Goal: Information Seeking & Learning: Check status

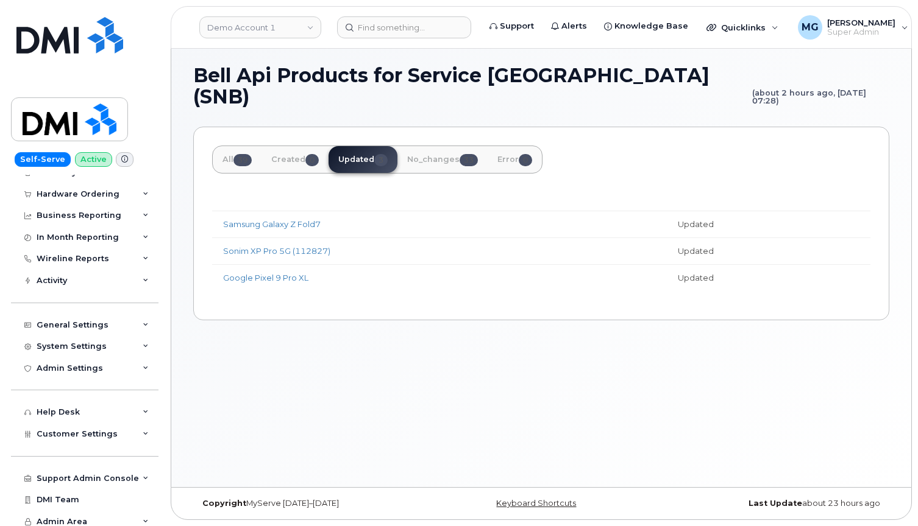
scroll to position [6, 0]
click at [57, 276] on div "Activity" at bounding box center [52, 281] width 30 height 10
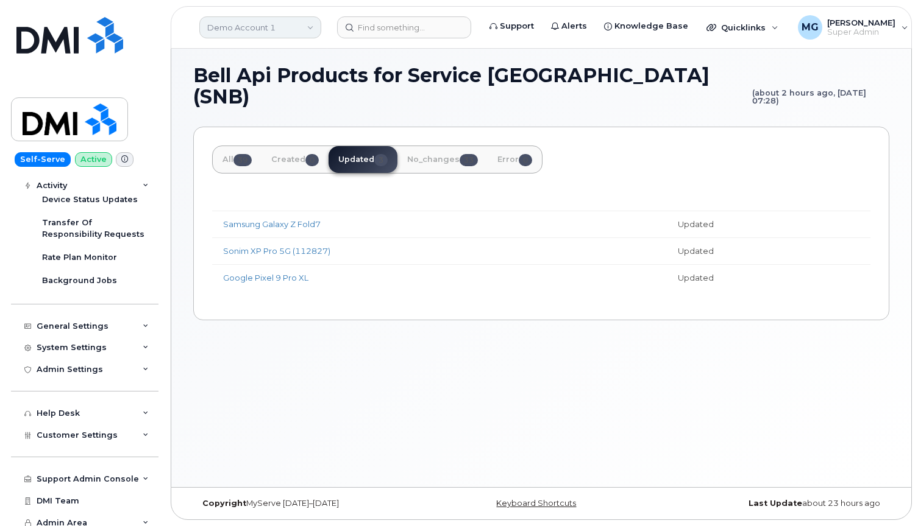
click at [288, 24] on link "Demo Account 1" at bounding box center [260, 27] width 122 height 22
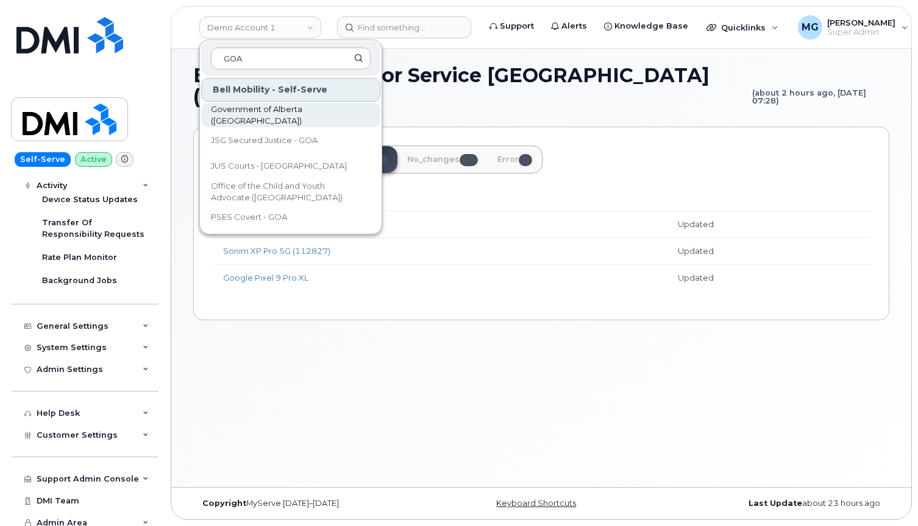
type input "GOA"
click at [253, 115] on span "Government of Alberta ([GEOGRAPHIC_DATA])" at bounding box center [281, 116] width 140 height 24
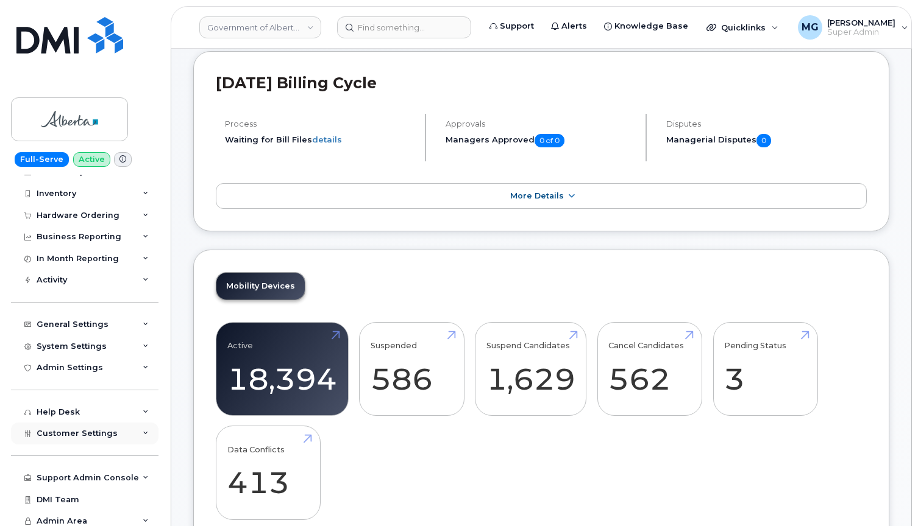
scroll to position [119, 0]
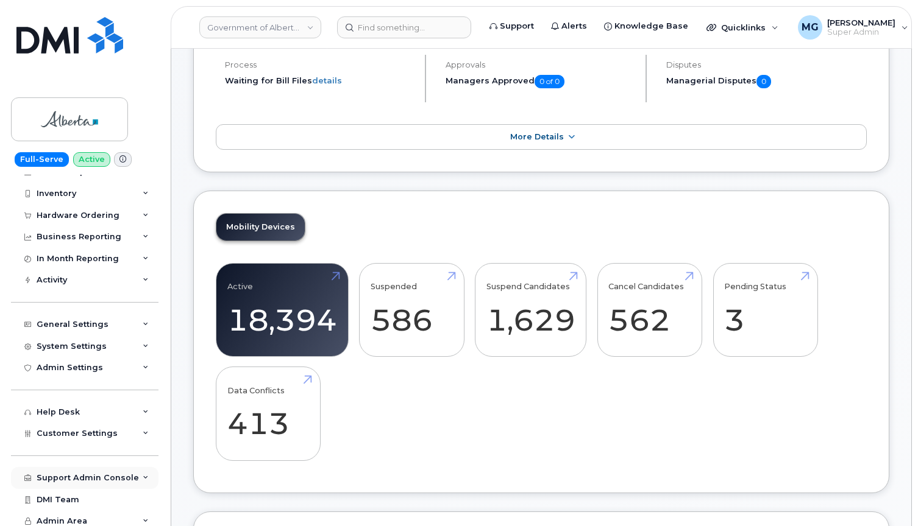
click at [96, 474] on div "Support Admin Console" at bounding box center [88, 478] width 102 height 10
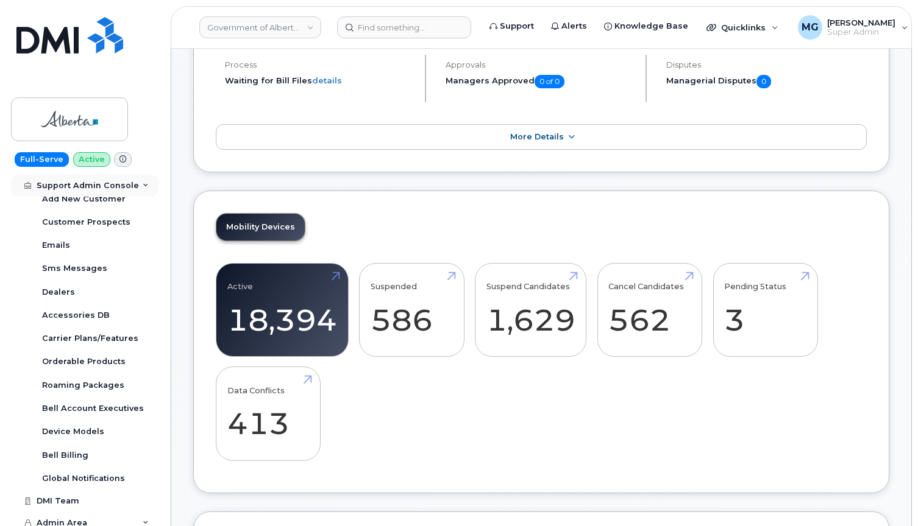
scroll to position [336, 0]
click at [85, 513] on div "Admin Area" at bounding box center [84, 524] width 147 height 22
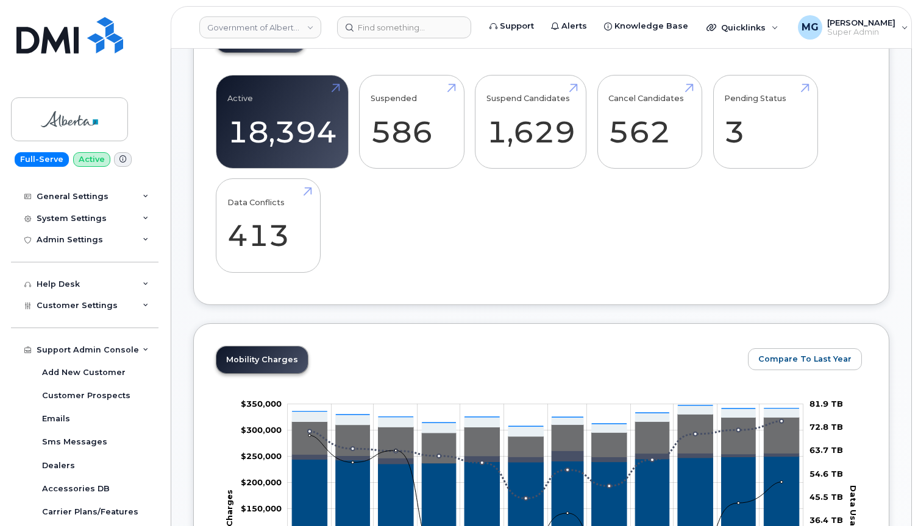
scroll to position [156, 0]
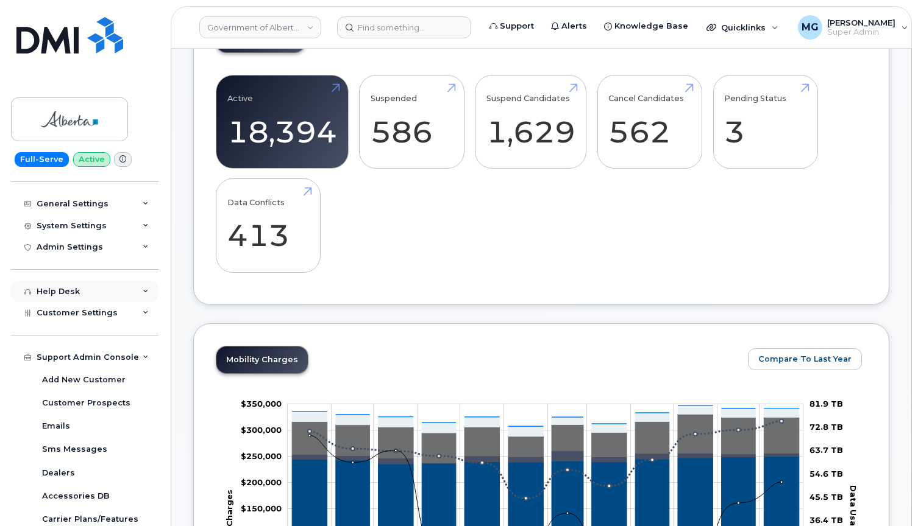
click at [72, 287] on div "Help Desk" at bounding box center [58, 292] width 43 height 10
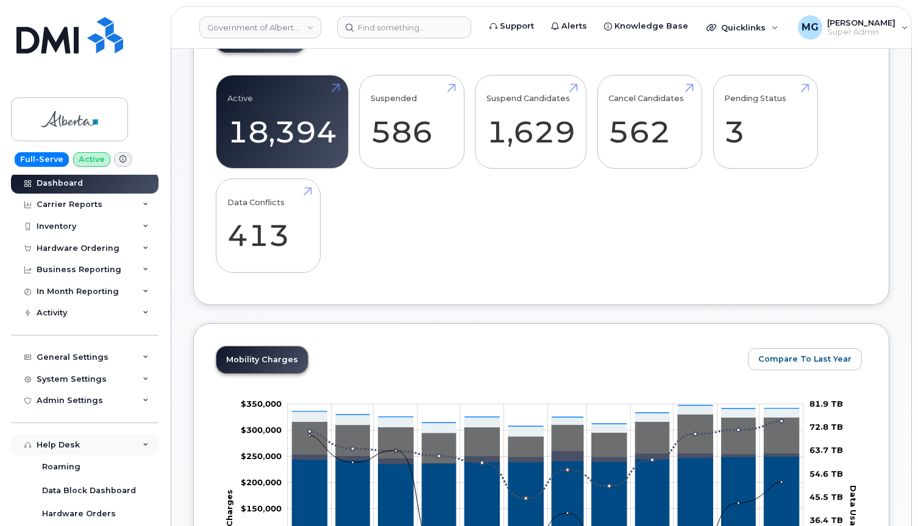
scroll to position [0, 0]
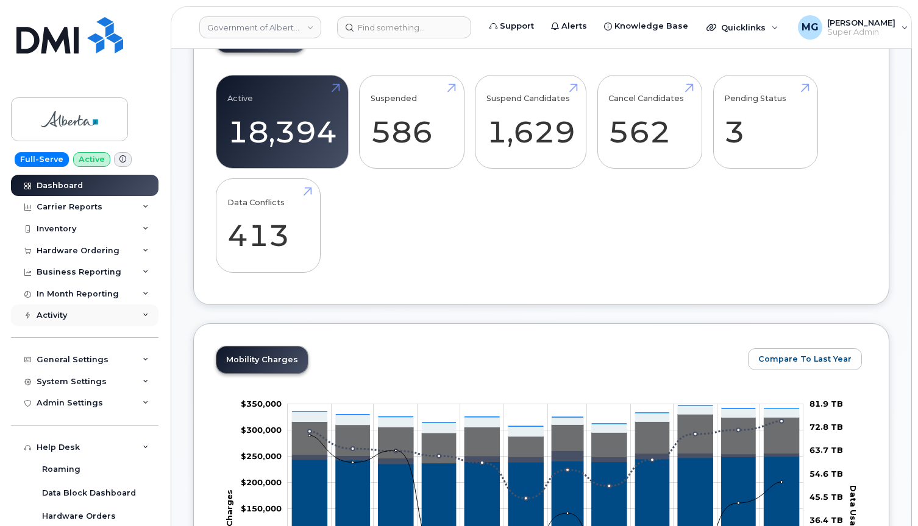
click at [63, 312] on div "Activity" at bounding box center [52, 316] width 30 height 10
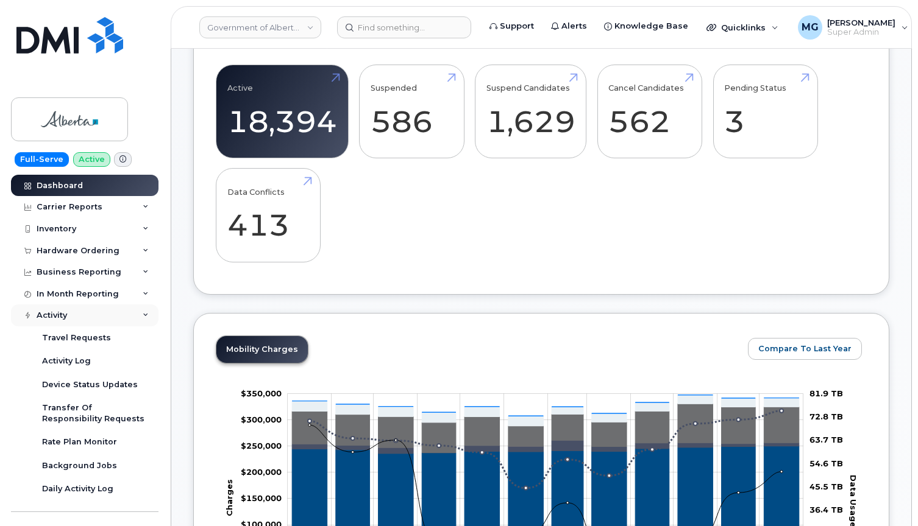
scroll to position [321, 0]
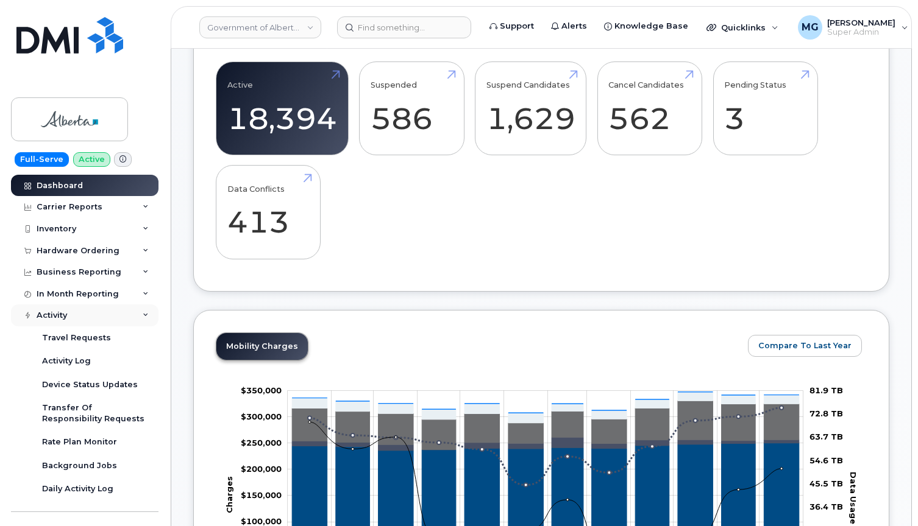
click at [63, 312] on div "Activity" at bounding box center [52, 316] width 30 height 10
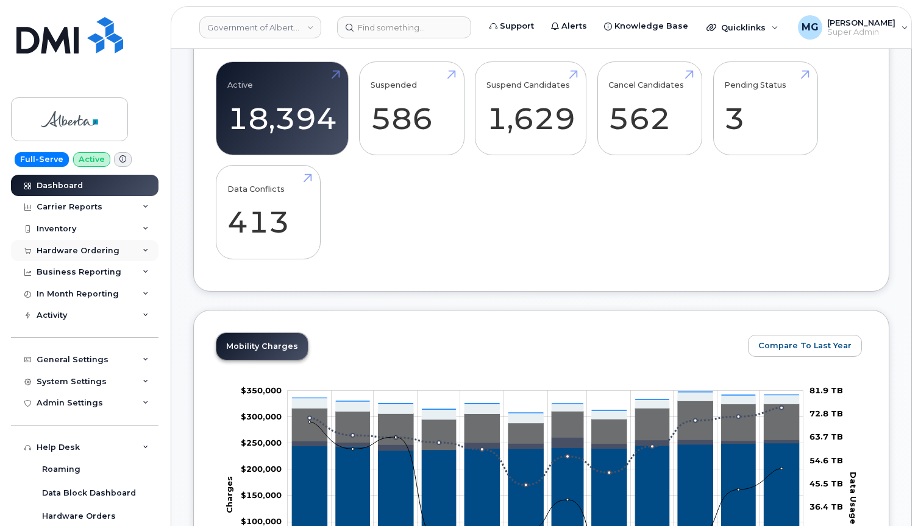
click at [99, 249] on div "Hardware Ordering" at bounding box center [78, 251] width 83 height 10
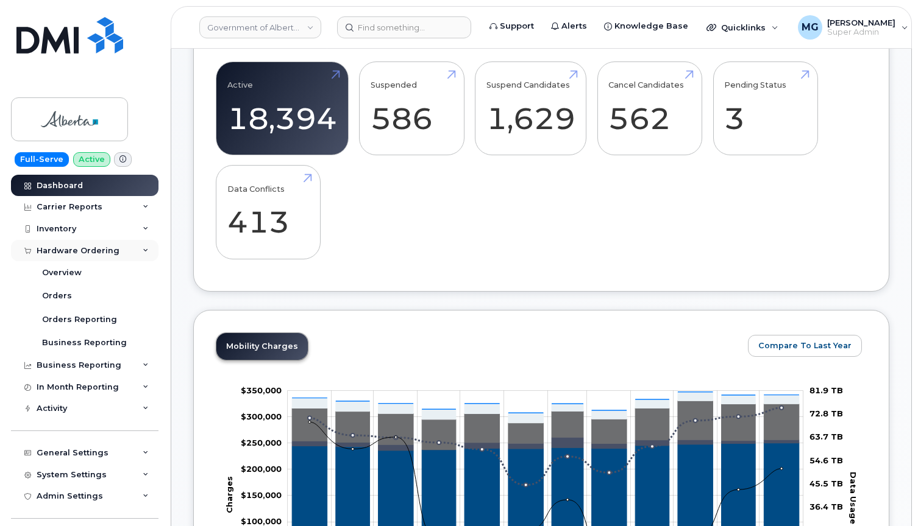
click at [140, 244] on div "Hardware Ordering" at bounding box center [84, 251] width 147 height 22
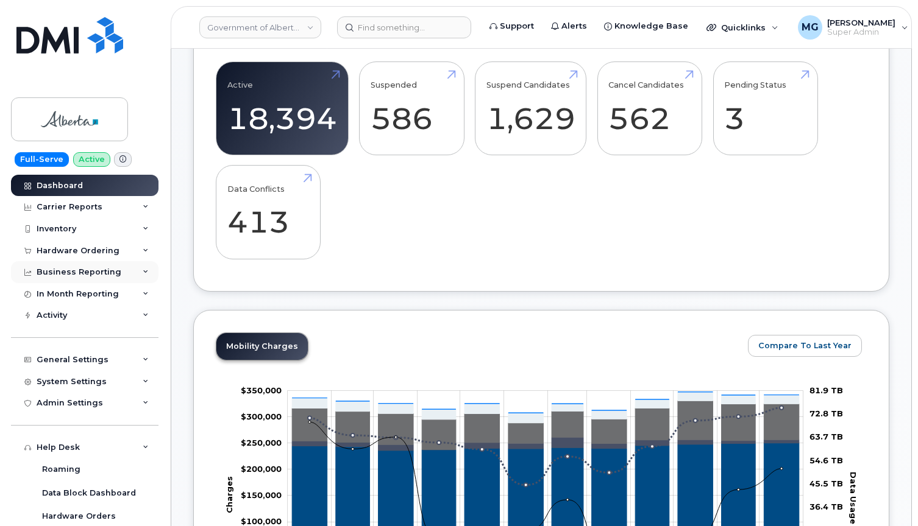
click at [131, 272] on div "Business Reporting" at bounding box center [84, 272] width 147 height 22
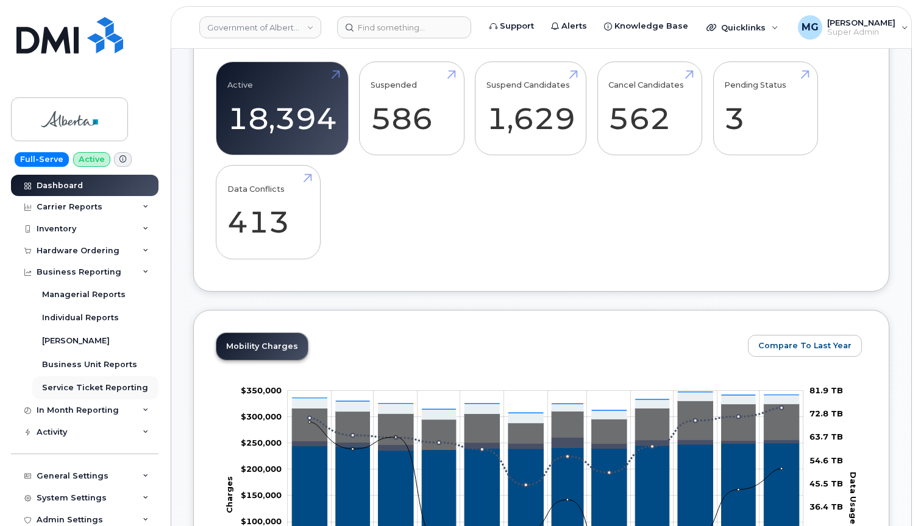
click at [81, 383] on div "Service Ticket Reporting" at bounding box center [95, 388] width 106 height 11
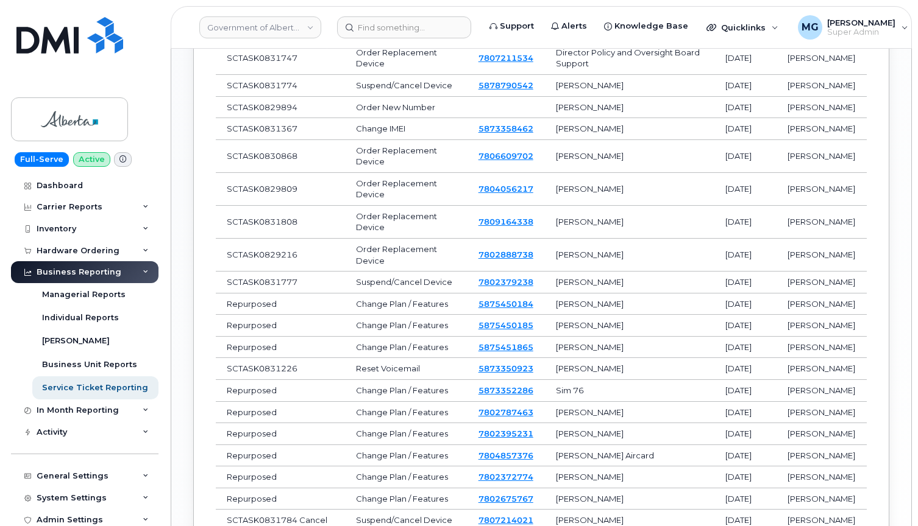
scroll to position [813, 0]
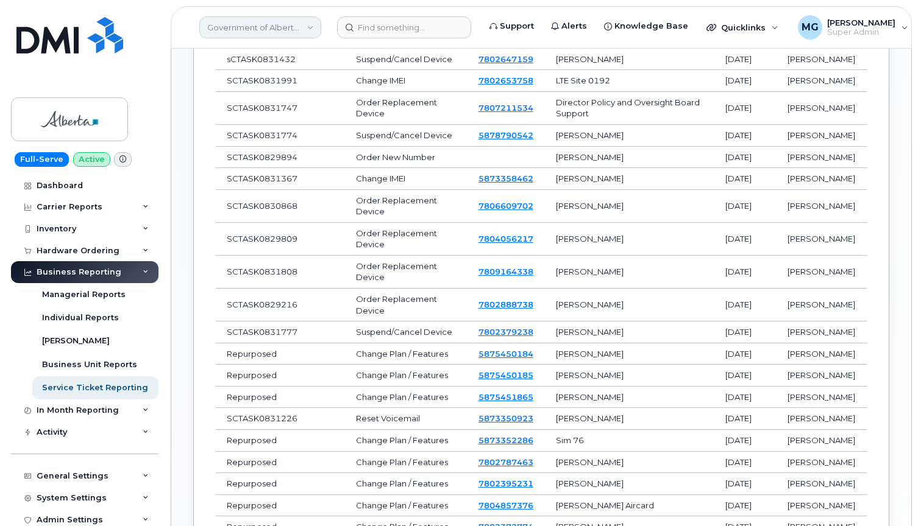
click at [306, 27] on link "Government of Alberta ([GEOGRAPHIC_DATA])" at bounding box center [260, 27] width 122 height 22
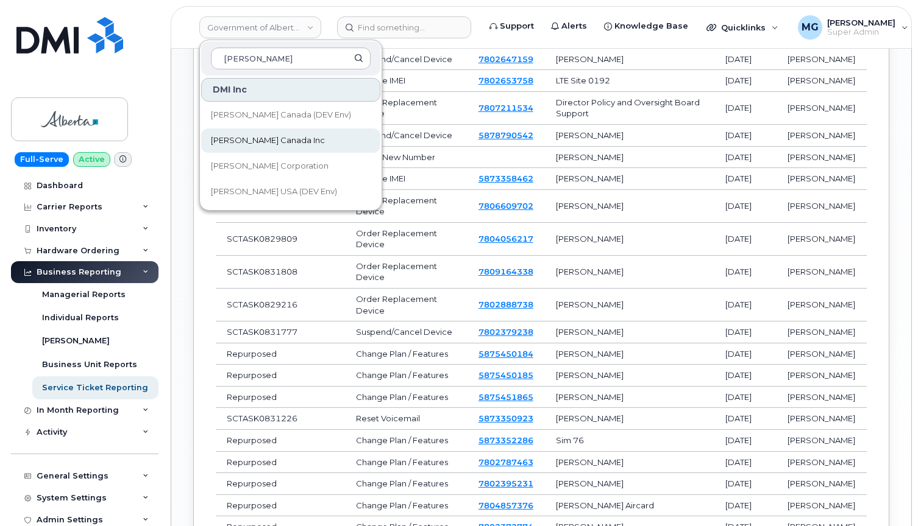
type input "Kiewit"
click at [236, 140] on span "[PERSON_NAME] Canada Inc" at bounding box center [268, 141] width 114 height 12
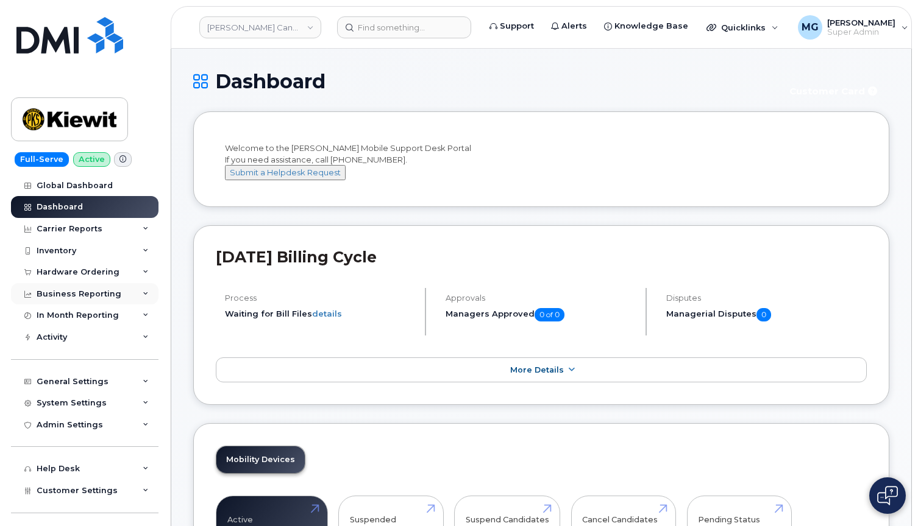
click at [133, 291] on div "Business Reporting" at bounding box center [84, 294] width 147 height 22
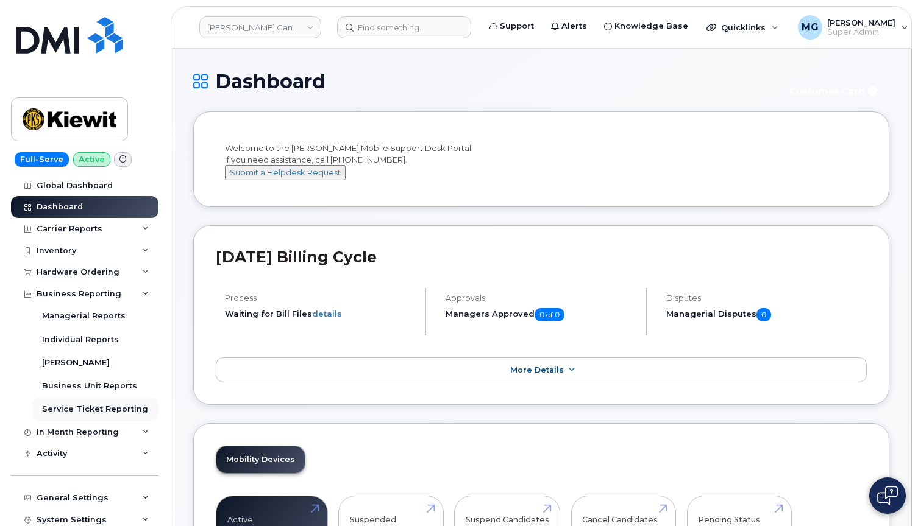
click at [79, 406] on div "Service Ticket Reporting" at bounding box center [95, 409] width 106 height 11
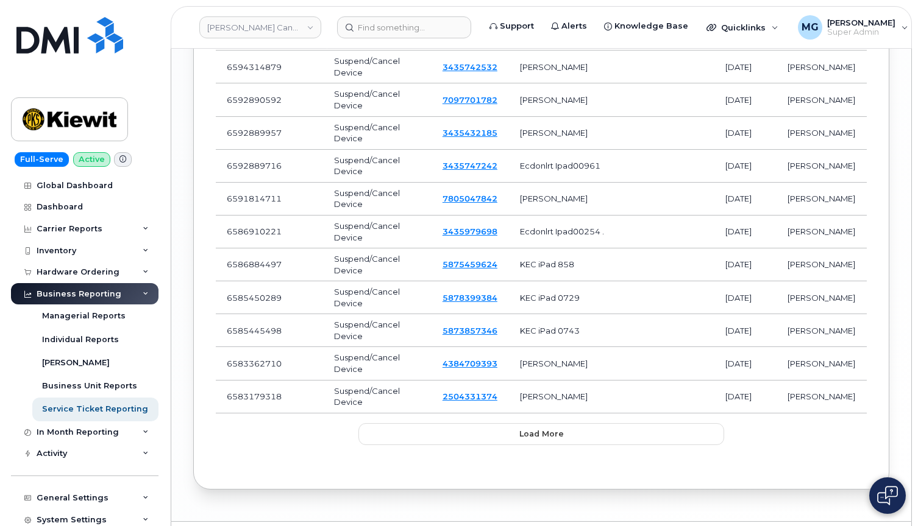
scroll to position [1430, 0]
click at [531, 429] on span "Load more" at bounding box center [541, 435] width 44 height 12
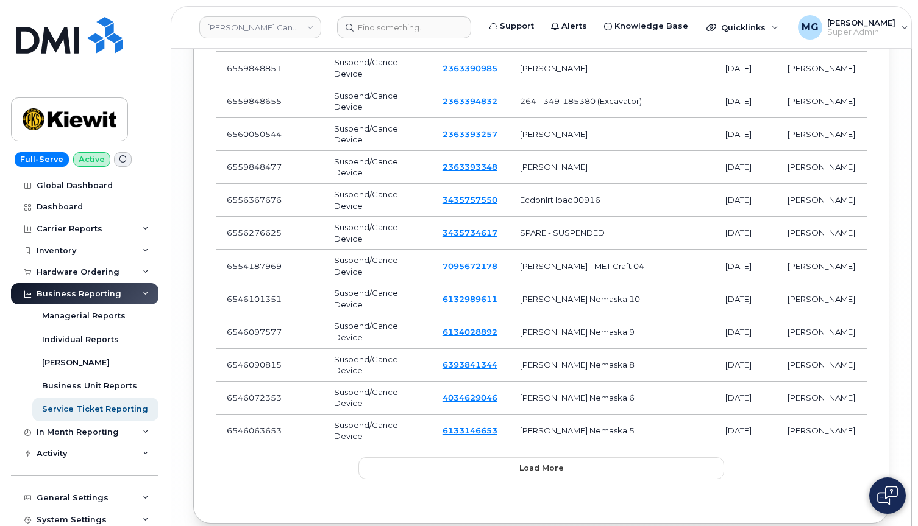
scroll to position [3045, 0]
click at [420, 458] on button "Load more" at bounding box center [541, 469] width 366 height 22
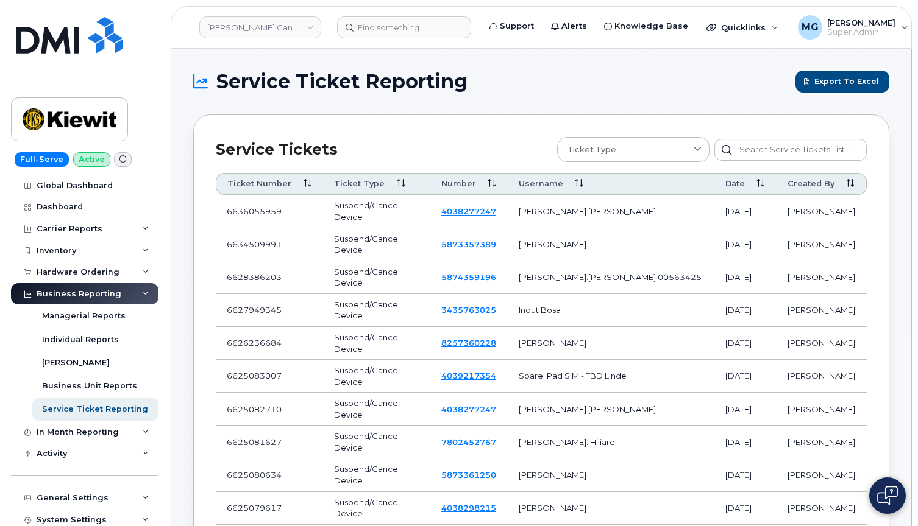
scroll to position [0, 0]
click at [697, 148] on icon at bounding box center [697, 150] width 8 height 8
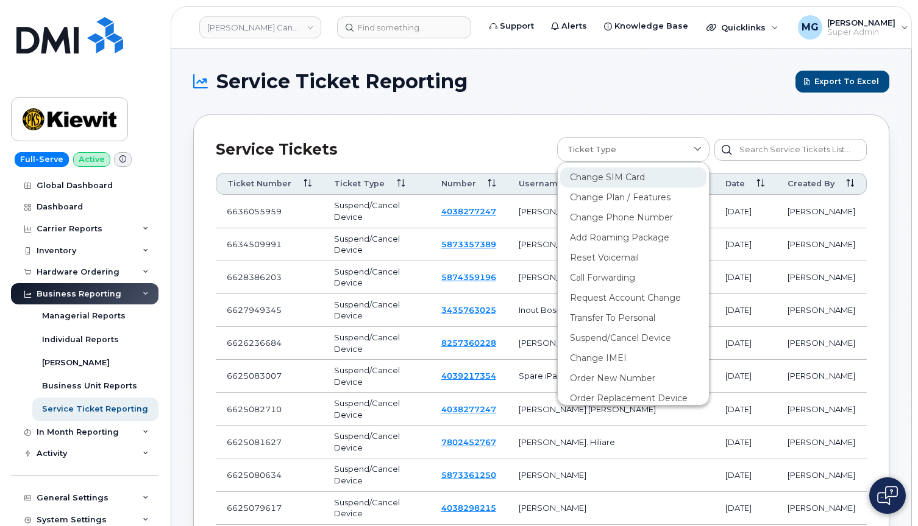
click at [606, 208] on div "Change SIM Card" at bounding box center [633, 218] width 146 height 20
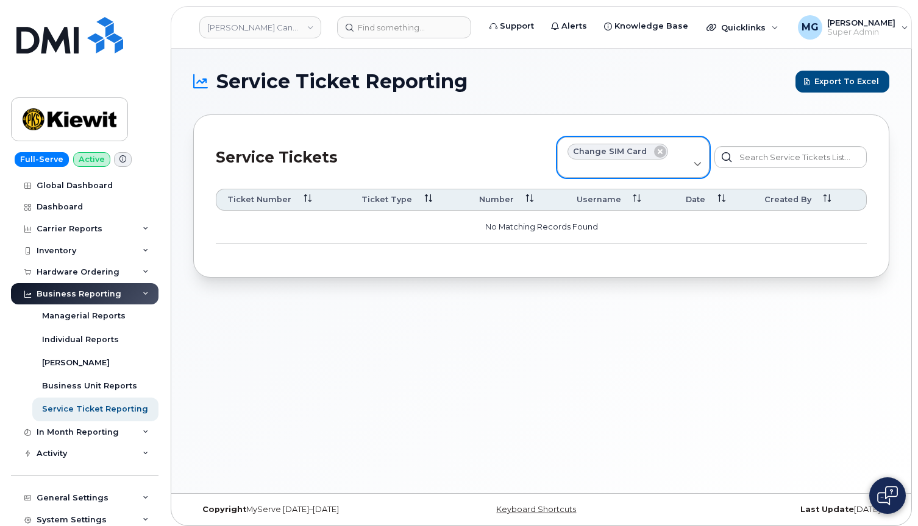
click at [694, 161] on icon at bounding box center [697, 165] width 8 height 8
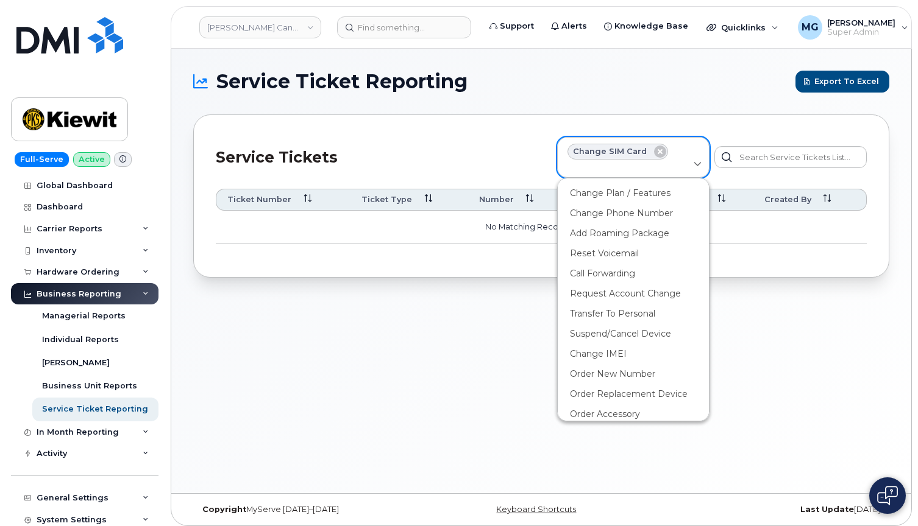
click at [694, 161] on icon at bounding box center [697, 165] width 8 height 8
click at [698, 164] on icon at bounding box center [697, 165] width 8 height 8
click at [502, 137] on div "Service Tickets" at bounding box center [386, 157] width 341 height 41
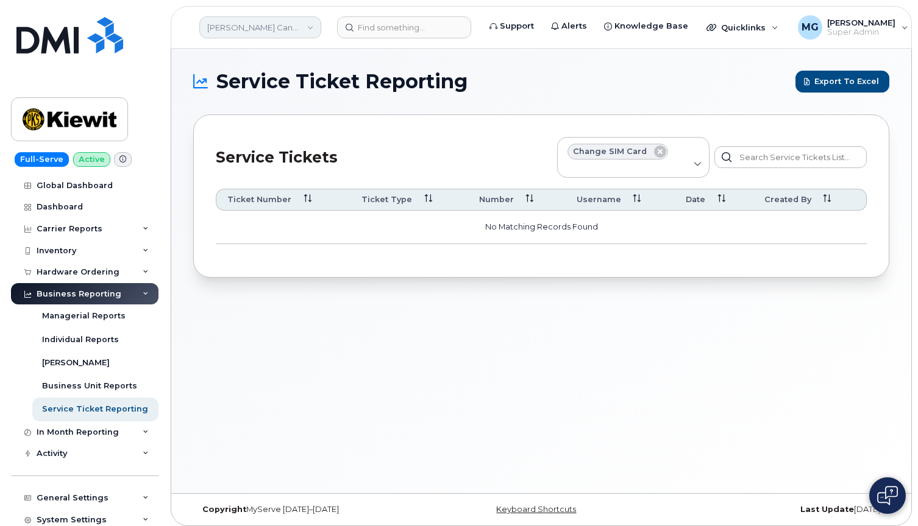
click at [305, 25] on link "[PERSON_NAME] Canada Inc" at bounding box center [260, 27] width 122 height 22
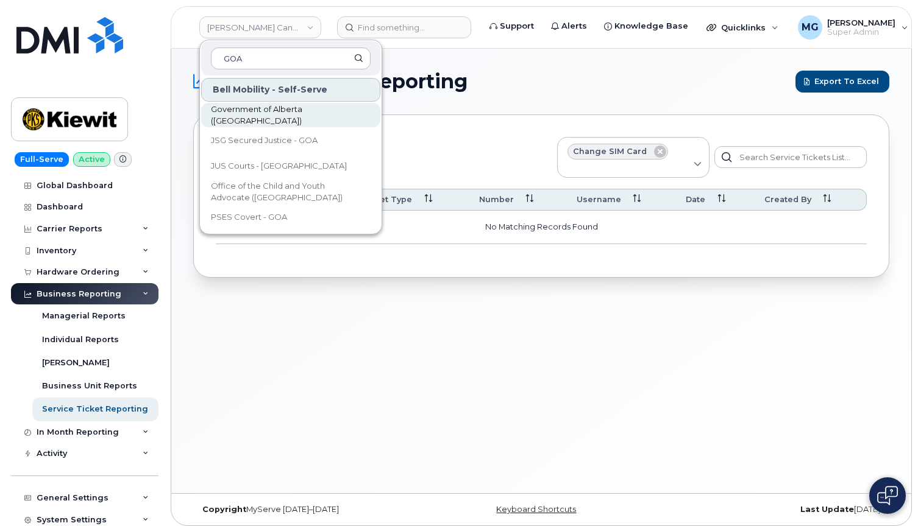
type input "GOA"
click at [272, 113] on span "Government of Alberta ([GEOGRAPHIC_DATA])" at bounding box center [281, 116] width 140 height 24
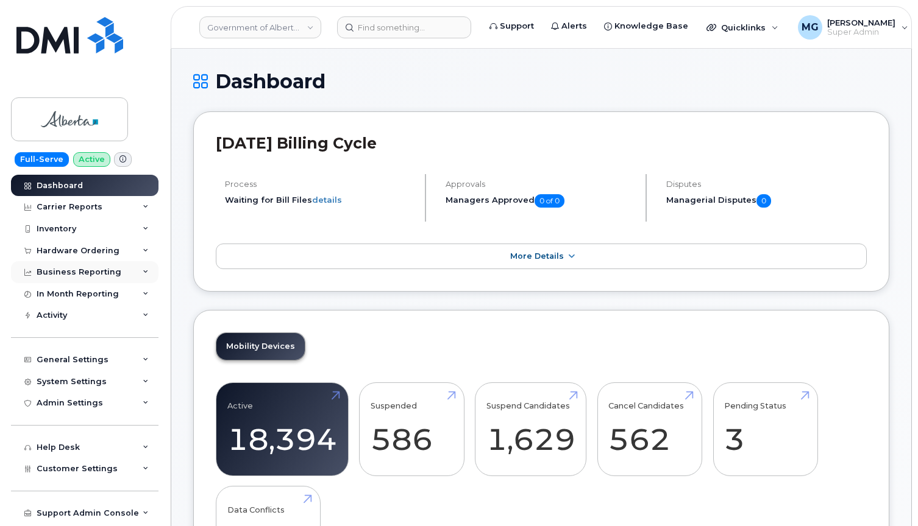
click at [79, 272] on div "Business Reporting" at bounding box center [79, 273] width 85 height 10
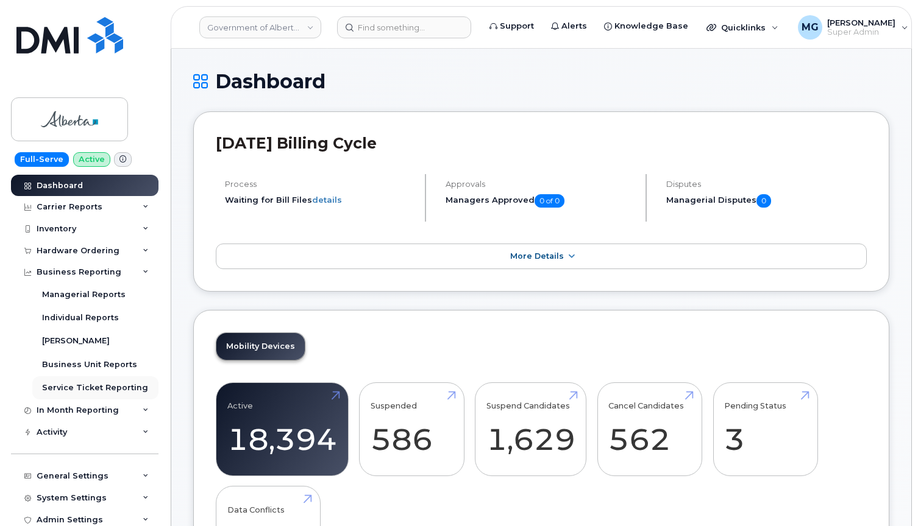
click at [100, 386] on div "Service Ticket Reporting" at bounding box center [95, 388] width 106 height 11
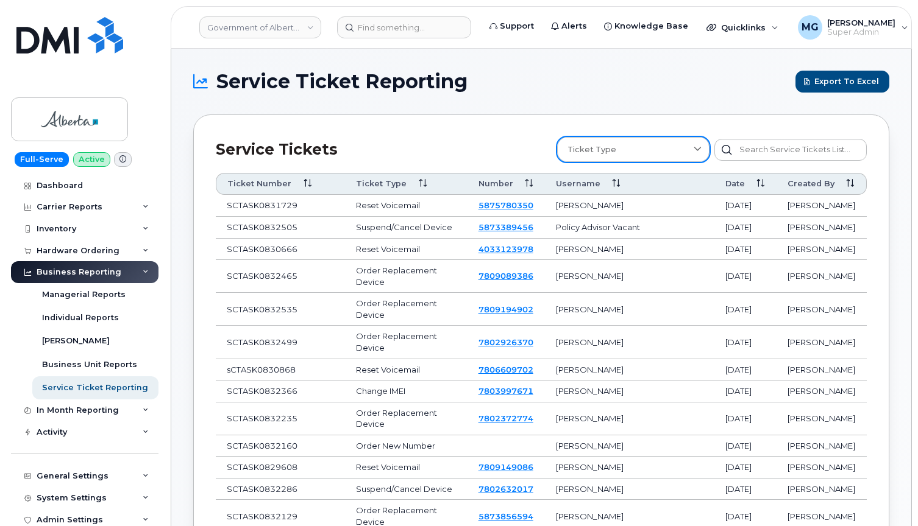
click at [644, 152] on div "Ticket Type" at bounding box center [633, 150] width 132 height 12
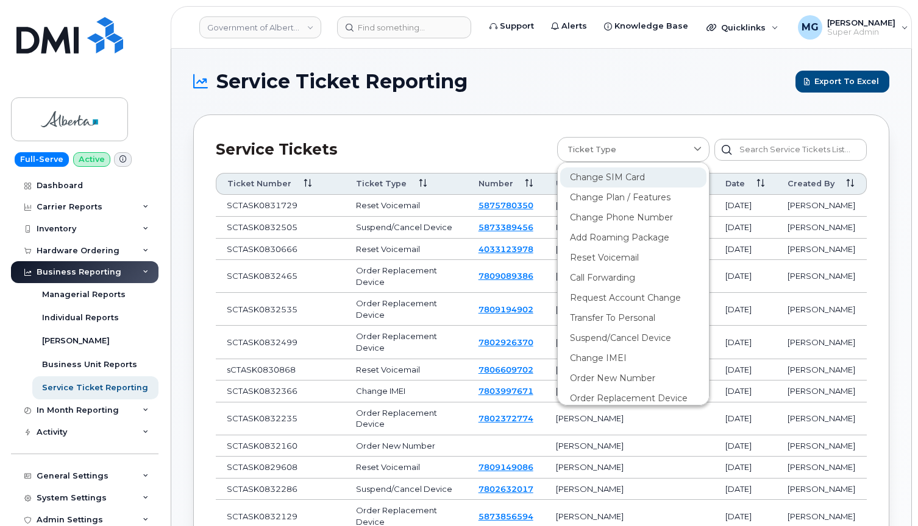
click at [617, 208] on div "Change SIM Card" at bounding box center [633, 218] width 146 height 20
